Goal: Transaction & Acquisition: Purchase product/service

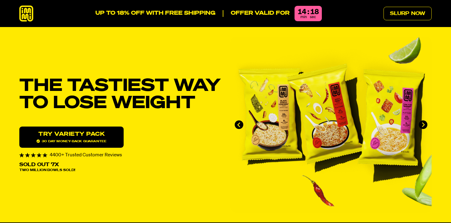
click at [106, 142] on span "30 day money-back guarantee" at bounding box center [72, 140] width 70 height 3
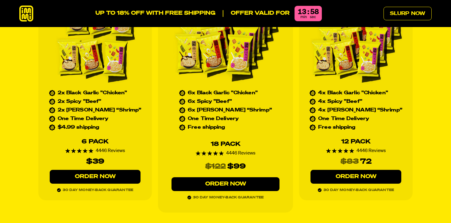
scroll to position [2786, 0]
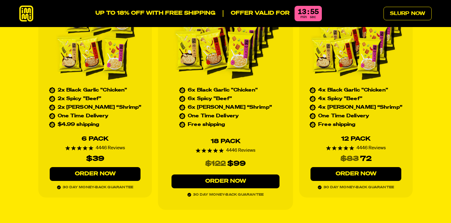
click at [359, 167] on link "Order Now" at bounding box center [356, 174] width 91 height 14
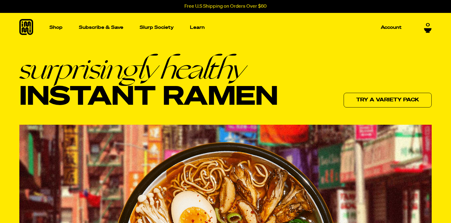
click at [426, 28] on icon at bounding box center [427, 30] width 7 height 4
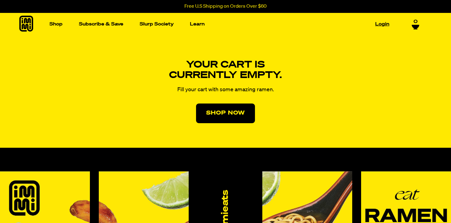
click at [379, 24] on link "Login" at bounding box center [382, 24] width 19 height 10
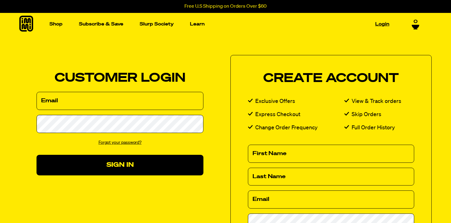
click at [382, 22] on link "Login" at bounding box center [382, 24] width 19 height 10
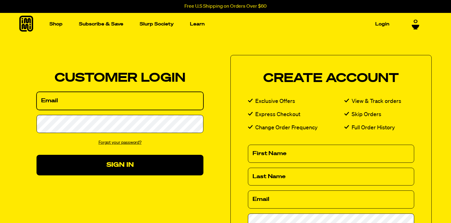
click at [115, 104] on input "Email" at bounding box center [120, 101] width 167 height 18
type input "writeshelleyhansen@gmail.com"
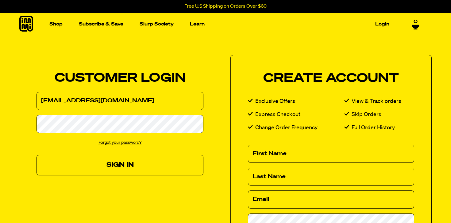
click at [116, 162] on button "Sign In" at bounding box center [120, 165] width 167 height 21
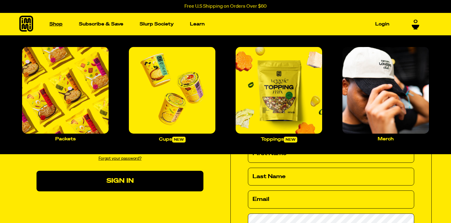
click at [56, 23] on link "Shop" at bounding box center [56, 24] width 18 height 10
click at [58, 25] on link "Shop" at bounding box center [56, 24] width 18 height 10
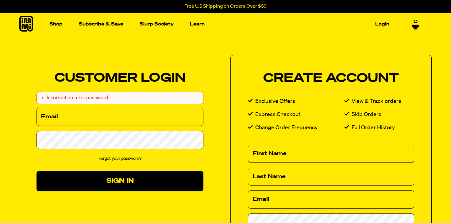
click at [24, 25] on icon at bounding box center [26, 24] width 14 height 16
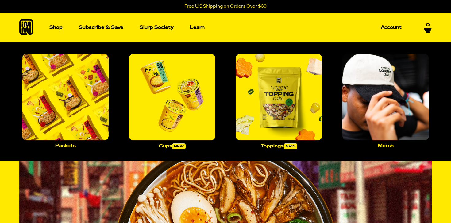
click at [57, 27] on p "Shop" at bounding box center [55, 27] width 13 height 5
click at [174, 83] on img "Main navigation" at bounding box center [172, 97] width 87 height 87
